Goal: Browse casually

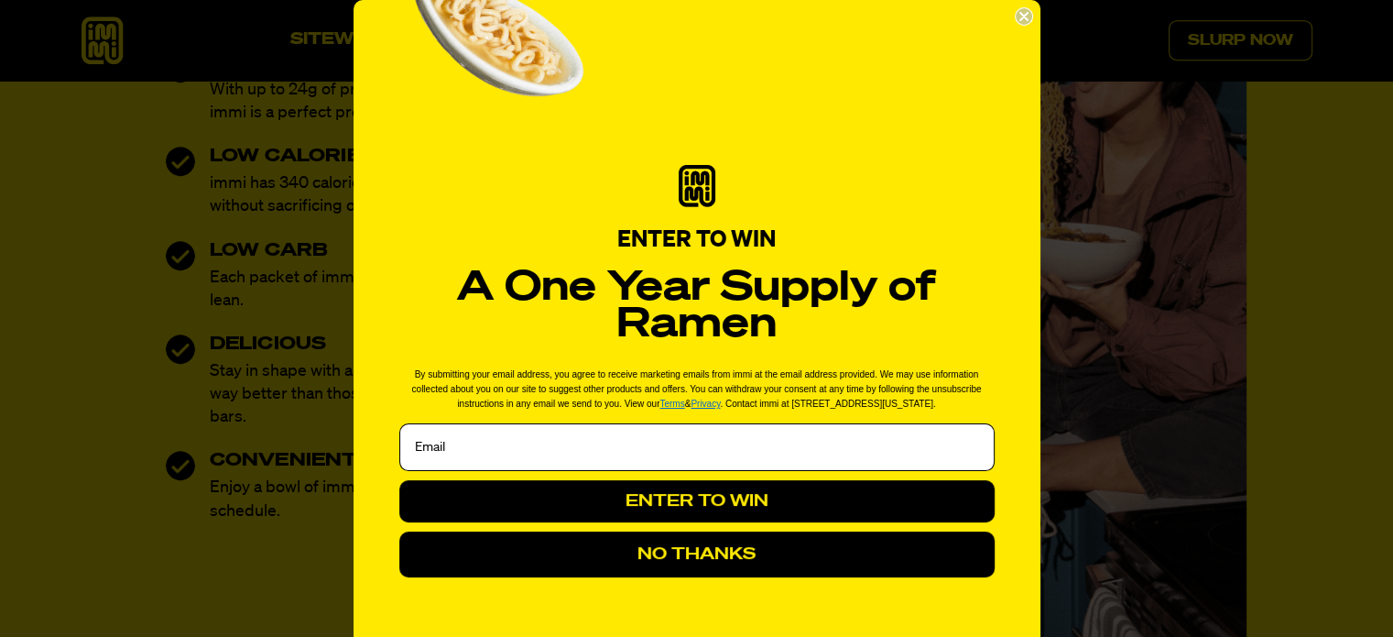
scroll to position [1198, 0]
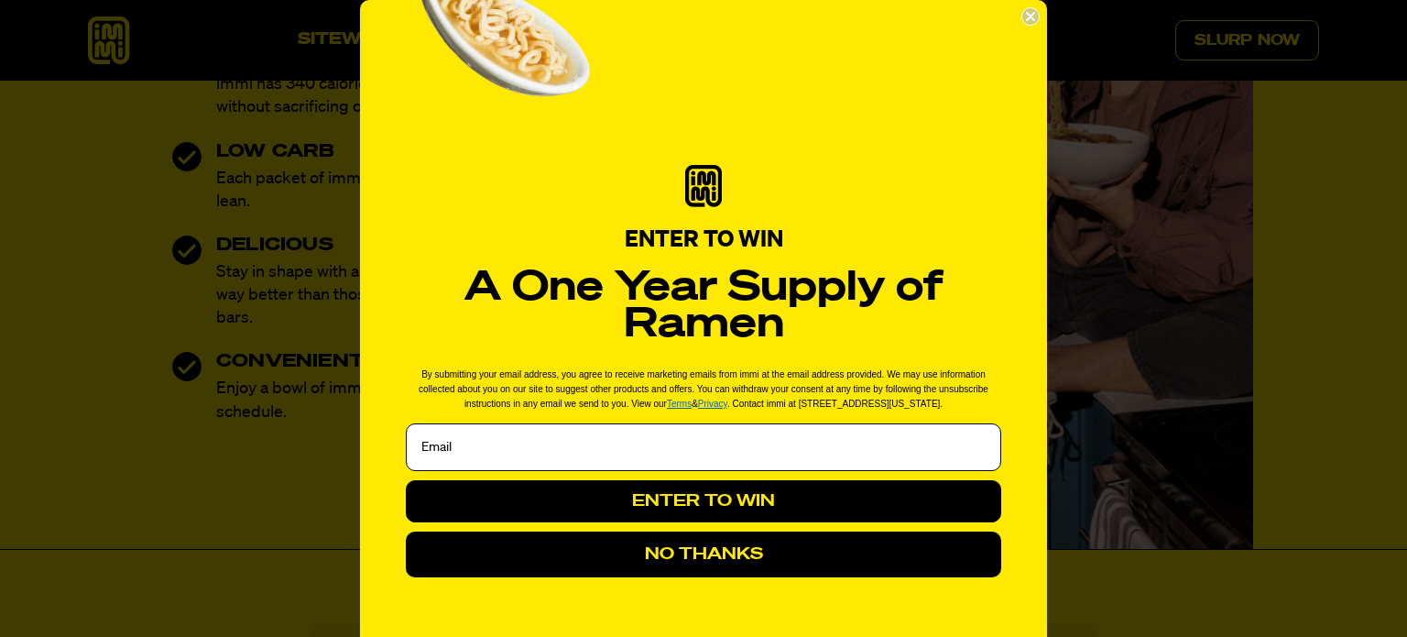
click at [1022, 13] on circle "Close dialog" at bounding box center [1030, 16] width 17 height 17
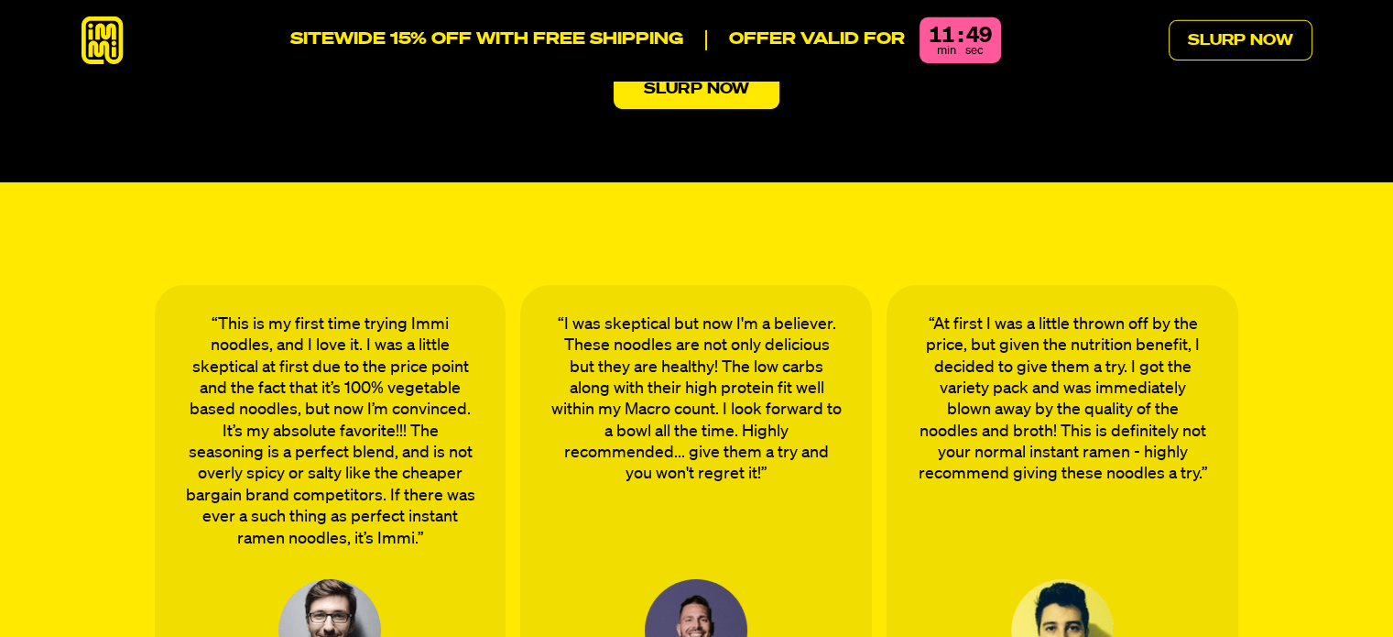
scroll to position [6067, 0]
